Goal: Check status

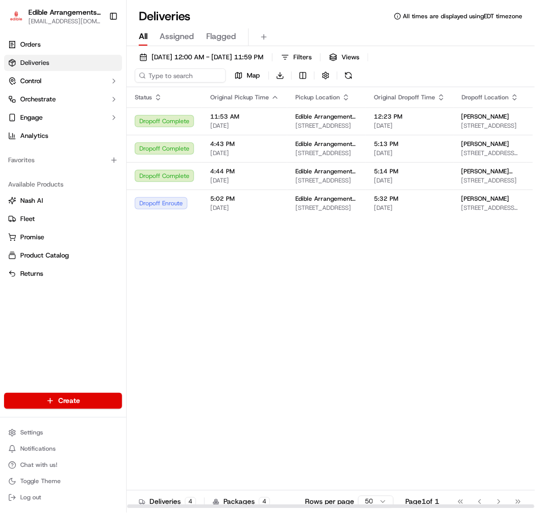
click at [433, 271] on div "Status Original Pickup Time Pickup Location Original Dropoff Time Dropoff Locat…" at bounding box center [386, 298] width 519 height 422
click at [462, 180] on span "[STREET_ADDRESS]" at bounding box center [490, 180] width 57 height 8
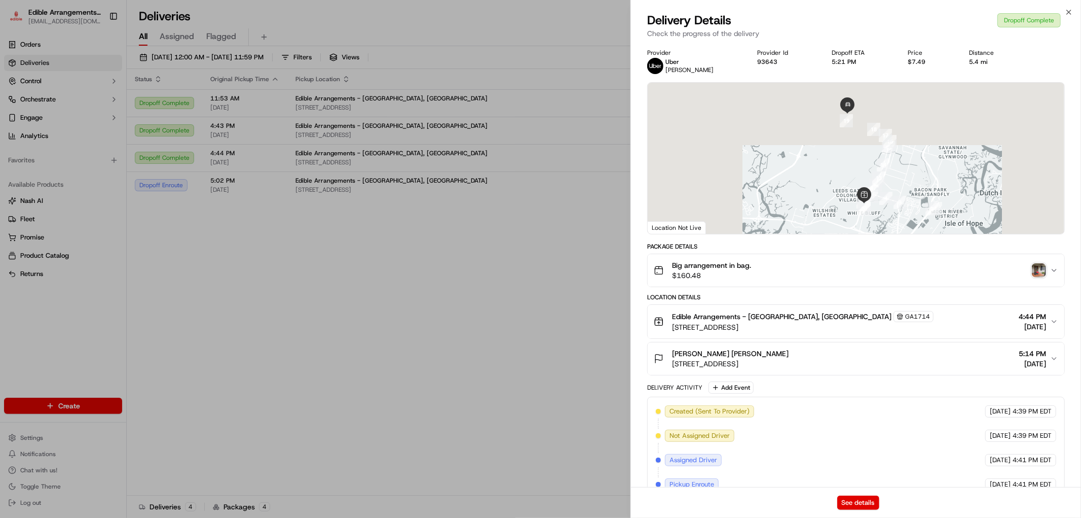
click at [535, 276] on img "button" at bounding box center [1039, 270] width 14 height 14
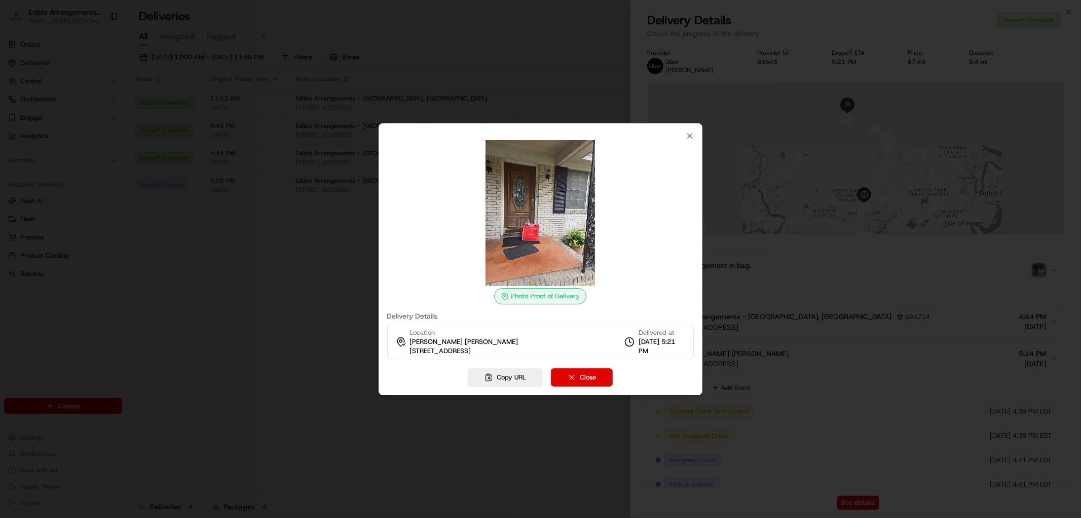
click at [524, 255] on img at bounding box center [540, 213] width 146 height 146
click at [218, 205] on div at bounding box center [540, 259] width 1081 height 518
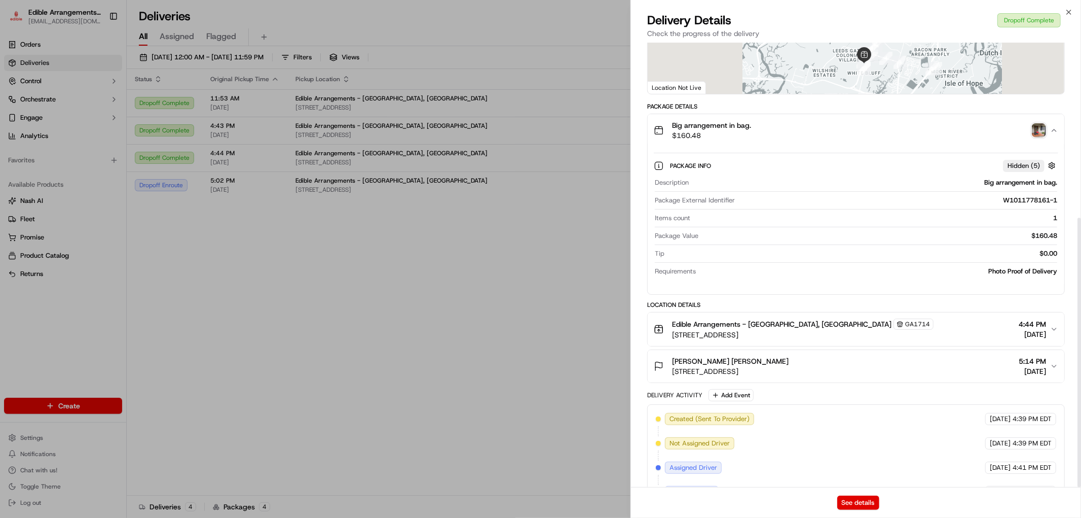
scroll to position [289, 0]
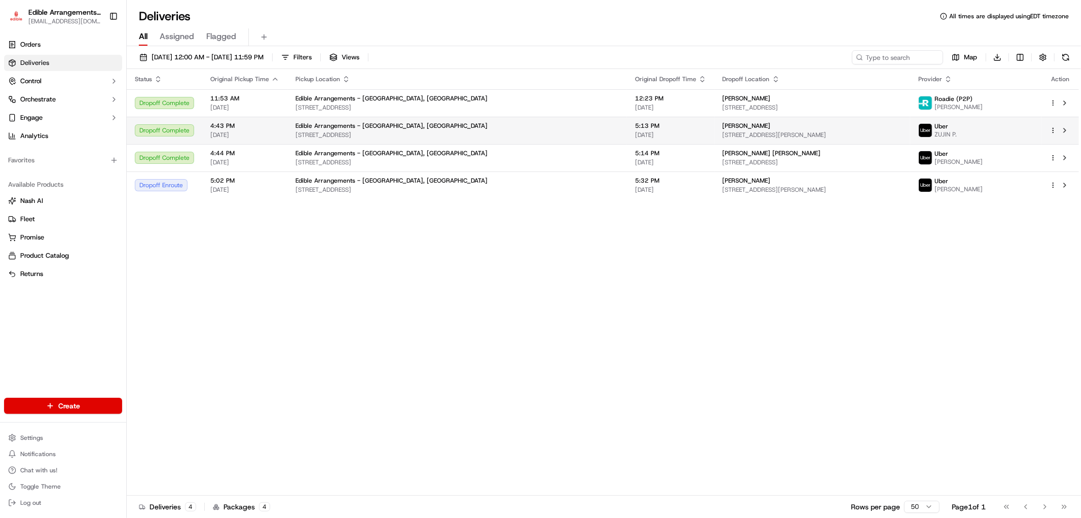
click at [535, 135] on span "[STREET_ADDRESS][PERSON_NAME]" at bounding box center [812, 135] width 179 height 8
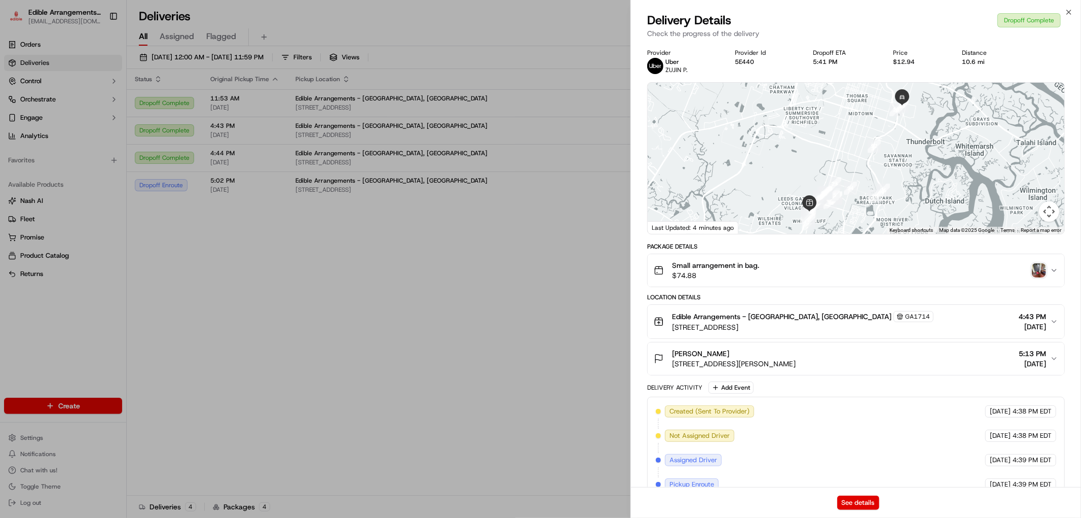
click at [535, 270] on img "button" at bounding box center [1039, 270] width 14 height 14
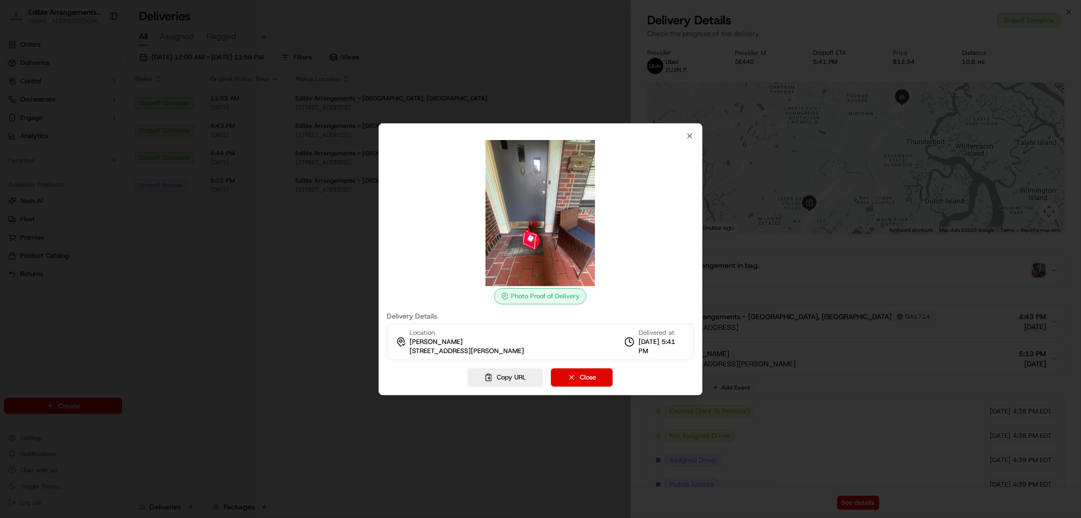
click at [535, 153] on div at bounding box center [540, 259] width 1081 height 518
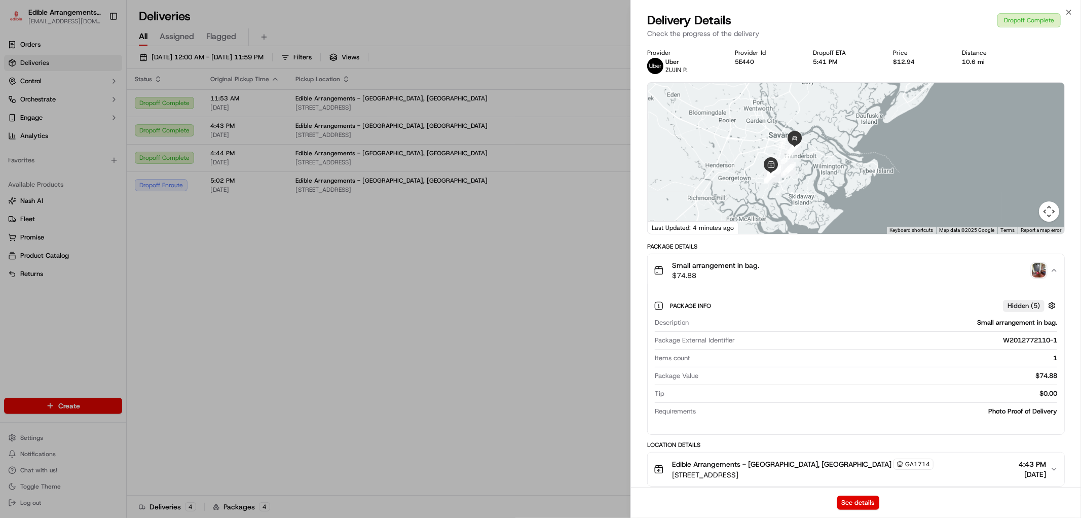
scroll to position [225, 0]
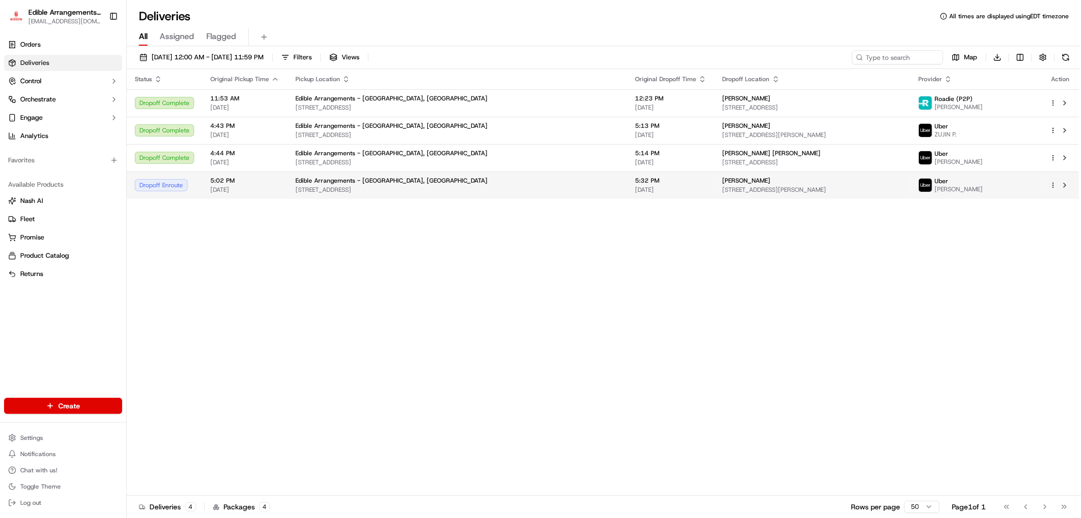
click at [535, 188] on span "[STREET_ADDRESS][PERSON_NAME]" at bounding box center [812, 190] width 179 height 8
click at [535, 300] on div "Status Original Pickup Time Pickup Location Original Dropoff Time Dropoff Locat…" at bounding box center [603, 282] width 952 height 426
click at [201, 241] on div "Status Original Pickup Time Pickup Location Original Dropoff Time Dropoff Locat…" at bounding box center [603, 282] width 952 height 426
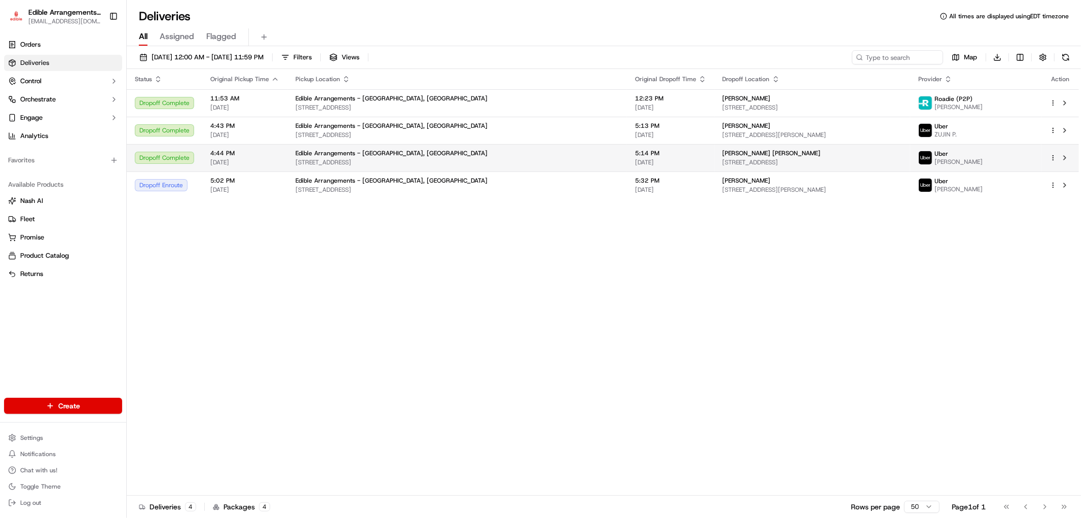
click at [535, 161] on span "[DATE]" at bounding box center [670, 162] width 71 height 8
click at [535, 164] on span "[STREET_ADDRESS]" at bounding box center [812, 162] width 179 height 8
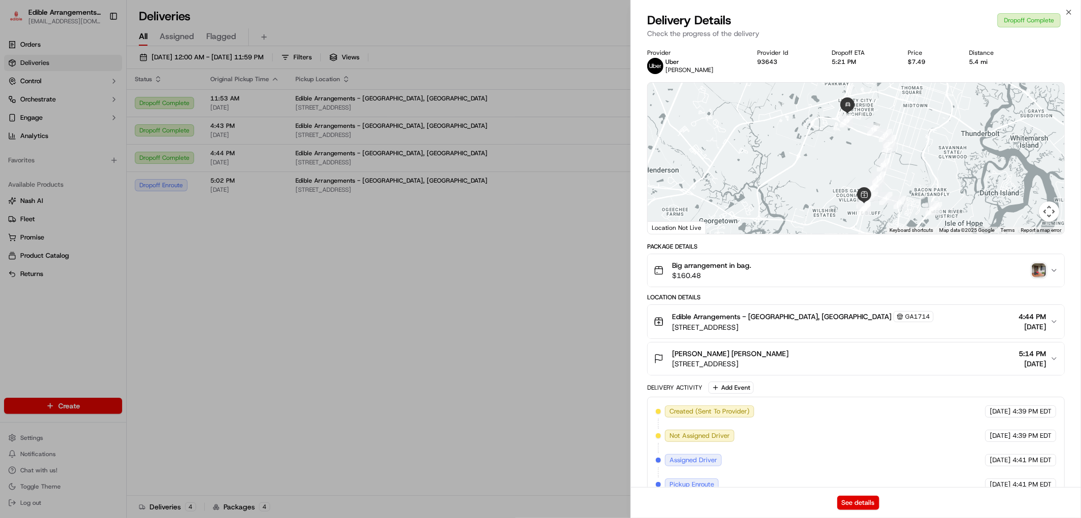
scroll to position [141, 0]
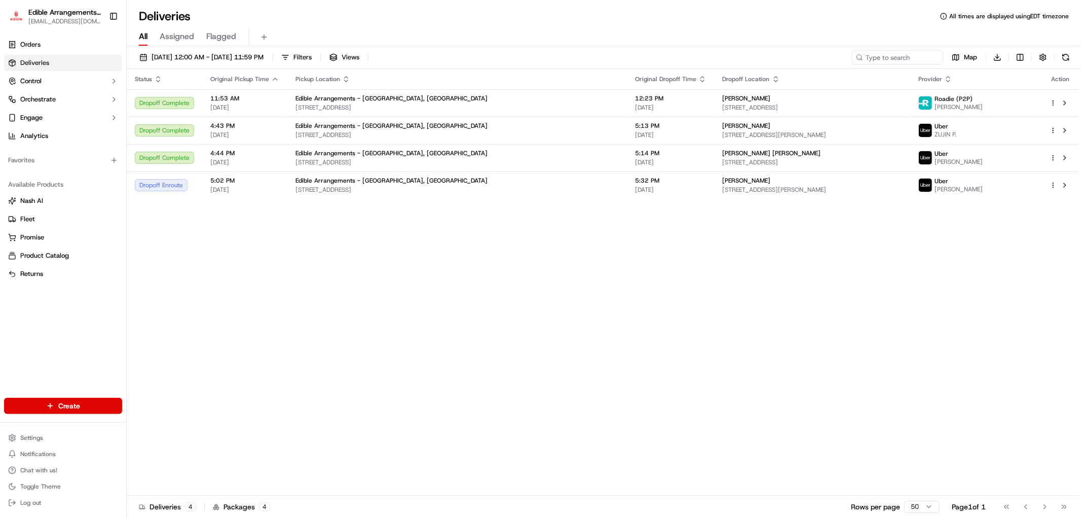
drag, startPoint x: 194, startPoint y: 256, endPoint x: 198, endPoint y: 247, distance: 9.8
click at [194, 255] on div "Status Original Pickup Time Pickup Location Original Dropoff Time Dropoff Locat…" at bounding box center [603, 282] width 952 height 426
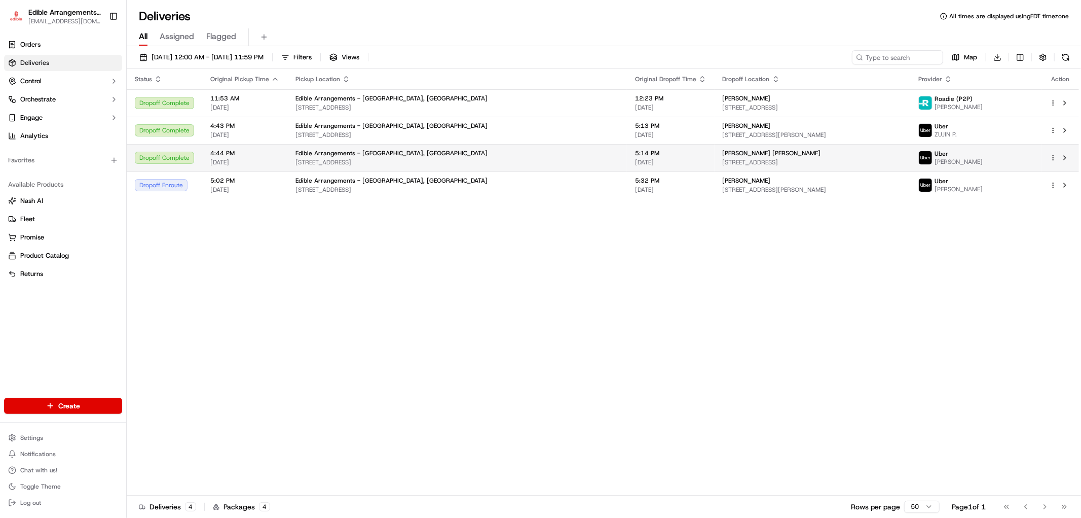
click at [535, 148] on td "Edible Arrangements - [GEOGRAPHIC_DATA][STREET_ADDRESS][GEOGRAPHIC_DATA]" at bounding box center [457, 157] width 340 height 27
click at [279, 155] on td "4:44 PM [DATE]" at bounding box center [244, 157] width 85 height 27
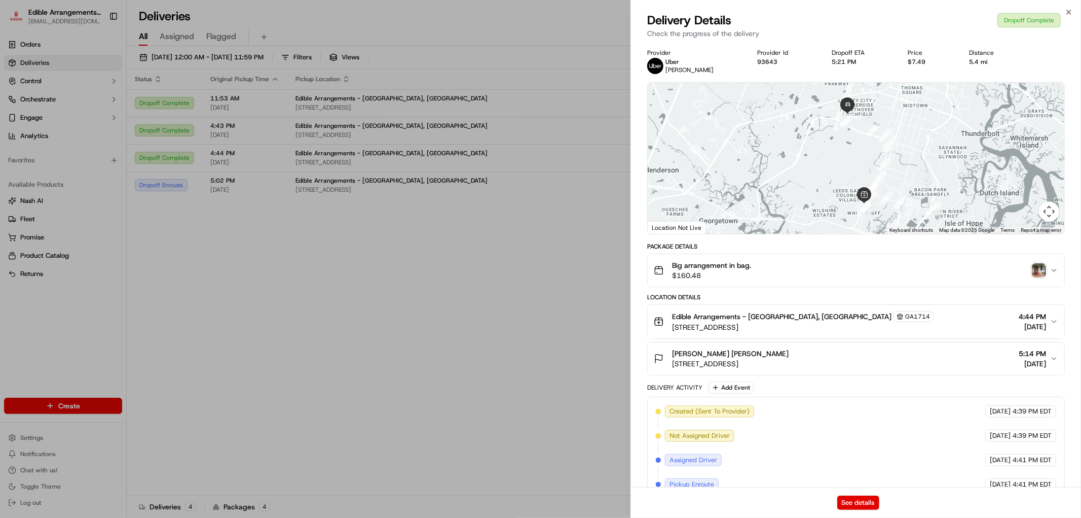
click at [535, 262] on div "Big arrangement in bag. $160.48" at bounding box center [852, 270] width 396 height 20
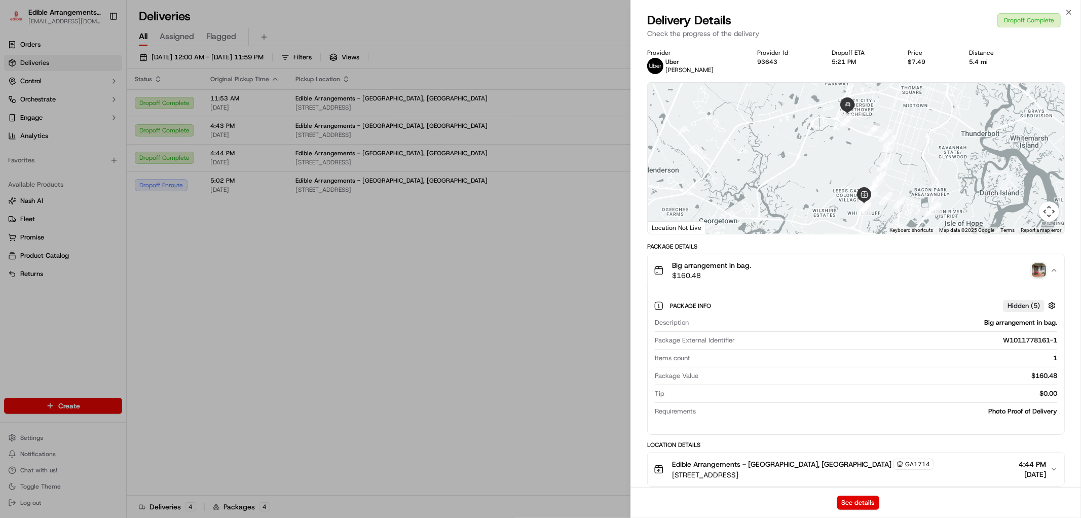
click at [535, 275] on img "button" at bounding box center [1039, 270] width 14 height 14
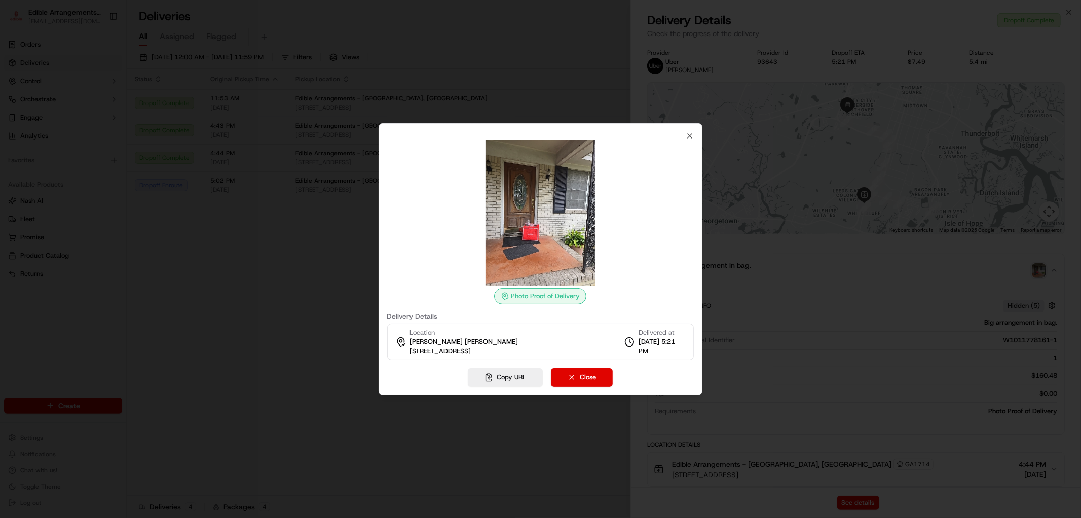
click at [535, 343] on span "[DATE] 5:21 PM" at bounding box center [662, 346] width 47 height 18
drag, startPoint x: 642, startPoint y: 343, endPoint x: 675, endPoint y: 353, distance: 35.0
click at [535, 353] on span "[DATE] 5:21 PM" at bounding box center [662, 346] width 47 height 18
click at [535, 349] on span "[DATE] 5:21 PM" at bounding box center [662, 346] width 47 height 18
drag, startPoint x: 673, startPoint y: 349, endPoint x: 643, endPoint y: 343, distance: 31.0
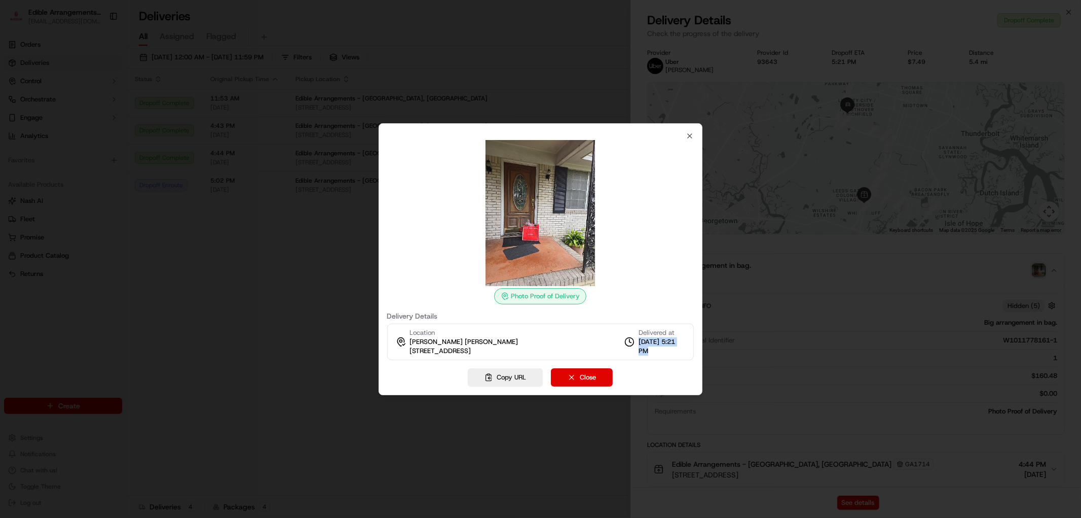
click at [535, 343] on span "[DATE] 5:21 PM" at bounding box center [662, 346] width 47 height 18
drag, startPoint x: 643, startPoint y: 343, endPoint x: 666, endPoint y: 352, distance: 25.2
click at [535, 352] on span "[DATE] 5:21 PM" at bounding box center [662, 346] width 47 height 18
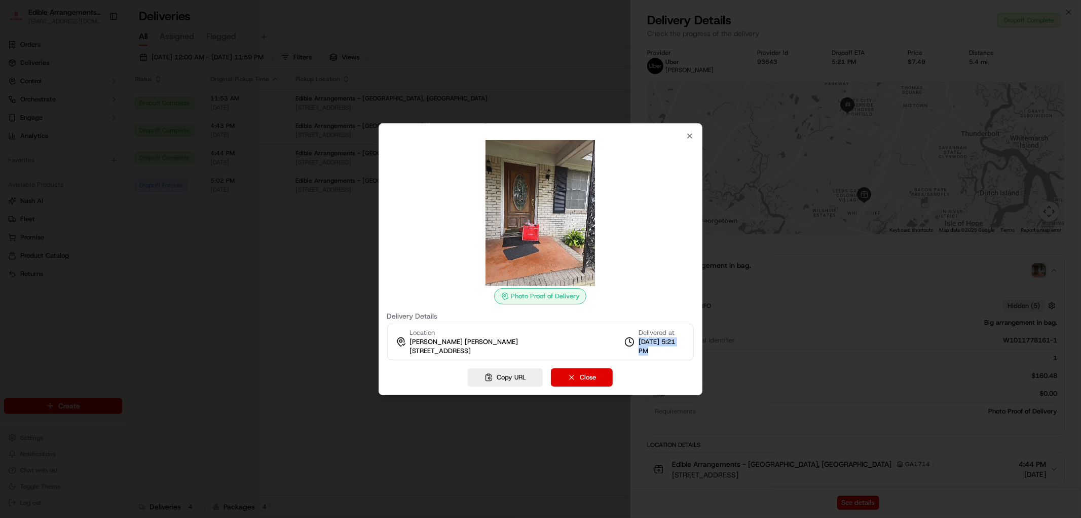
drag, startPoint x: 666, startPoint y: 352, endPoint x: 637, endPoint y: 338, distance: 32.4
click at [535, 338] on div "Delivered at [DATE] 5:21 PM" at bounding box center [654, 341] width 61 height 27
click at [535, 338] on span "[DATE] 5:21 PM" at bounding box center [662, 346] width 47 height 18
drag, startPoint x: 639, startPoint y: 338, endPoint x: 664, endPoint y: 349, distance: 27.0
click at [535, 349] on span "[DATE] 5:21 PM" at bounding box center [662, 346] width 47 height 18
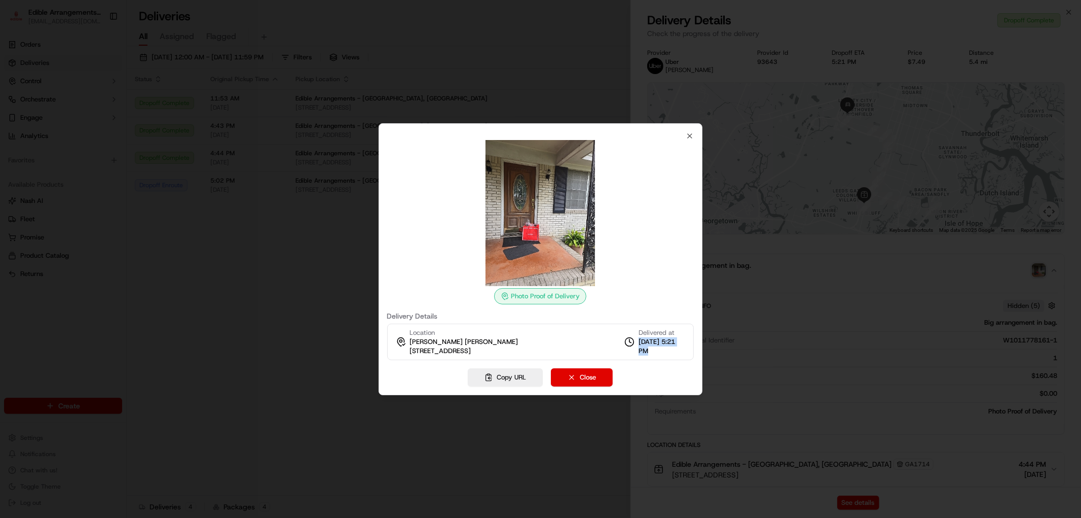
click at [535, 350] on span "[DATE] 5:21 PM" at bounding box center [662, 346] width 47 height 18
drag, startPoint x: 667, startPoint y: 350, endPoint x: 646, endPoint y: 339, distance: 24.3
click at [535, 339] on span "[DATE] 5:21 PM" at bounding box center [662, 346] width 47 height 18
drag, startPoint x: 643, startPoint y: 339, endPoint x: 676, endPoint y: 346, distance: 33.7
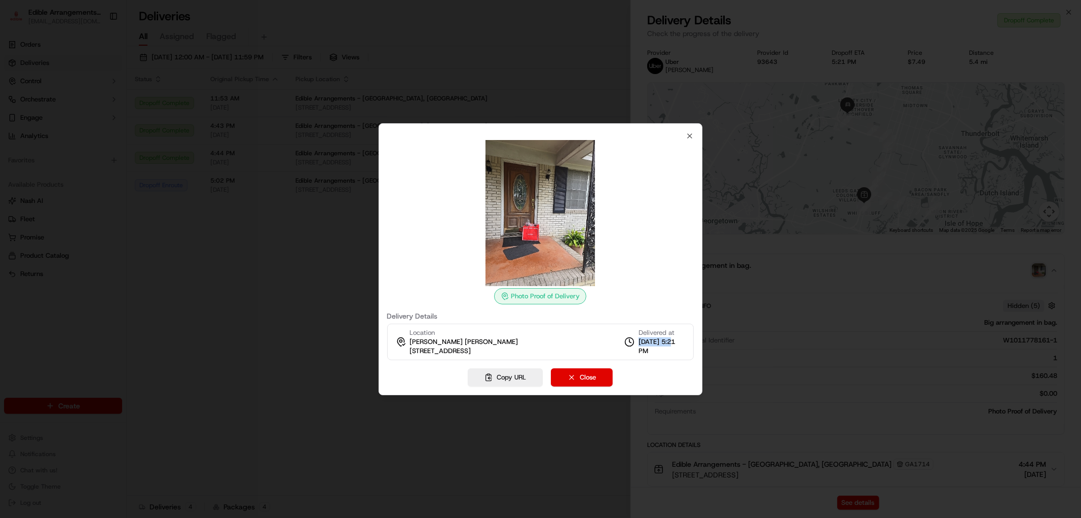
click at [535, 346] on span "[DATE] 5:21 PM" at bounding box center [662, 346] width 47 height 18
click at [535, 350] on span "[DATE] 5:21 PM" at bounding box center [662, 346] width 47 height 18
click at [535, 418] on div at bounding box center [540, 259] width 1081 height 518
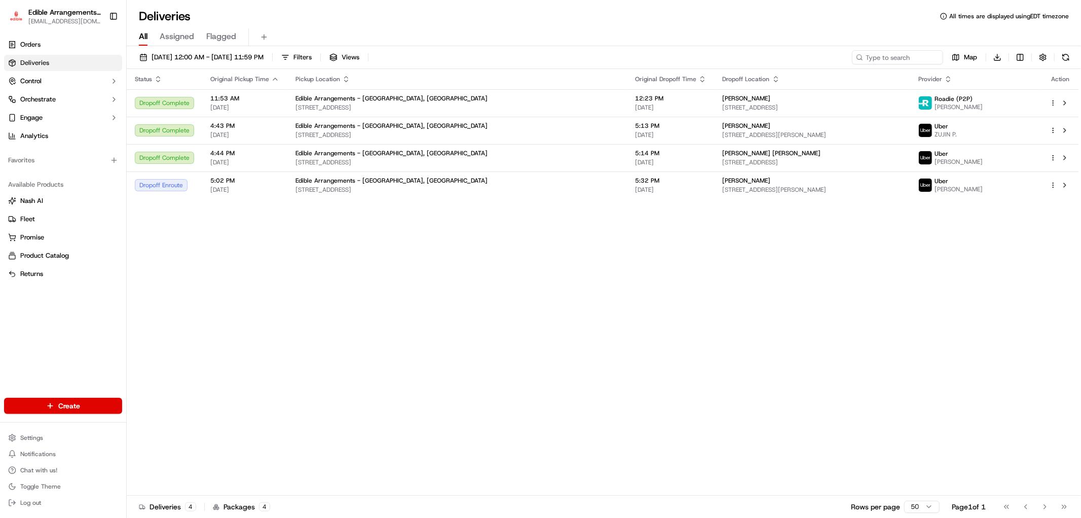
drag, startPoint x: 604, startPoint y: 233, endPoint x: 619, endPoint y: 231, distance: 15.8
click at [252, 245] on div "Status Original Pickup Time Pickup Location Original Dropoff Time Dropoff Locat…" at bounding box center [603, 282] width 952 height 426
